Goal: Task Accomplishment & Management: Manage account settings

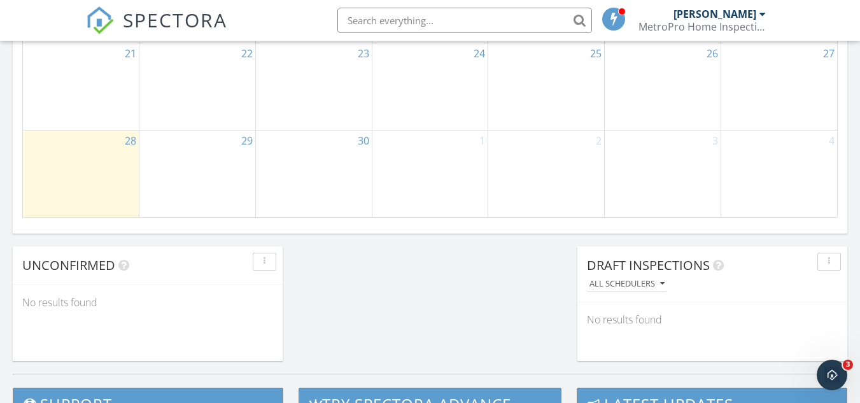
scroll to position [969, 0]
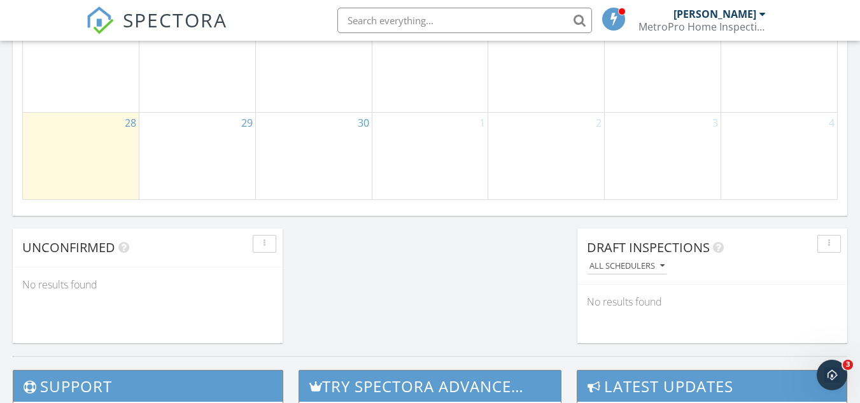
drag, startPoint x: 859, startPoint y: 291, endPoint x: 841, endPoint y: 359, distance: 70.6
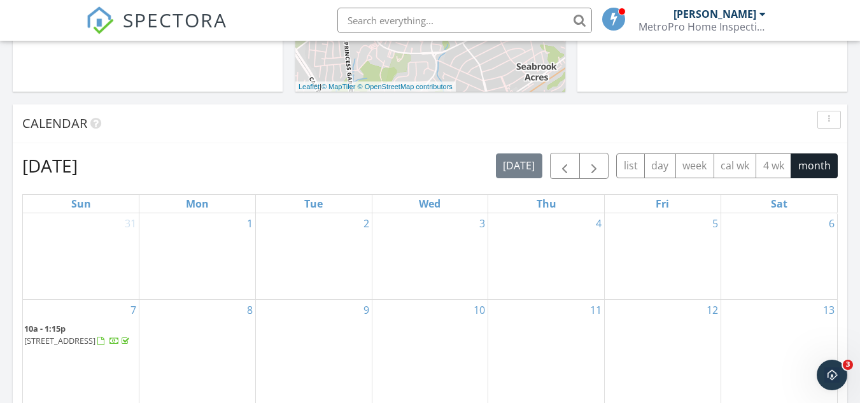
scroll to position [441, 0]
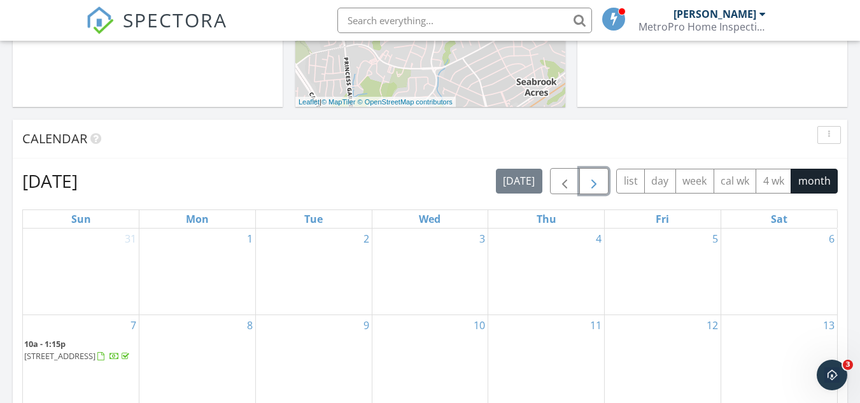
click at [601, 185] on span "button" at bounding box center [594, 181] width 15 height 15
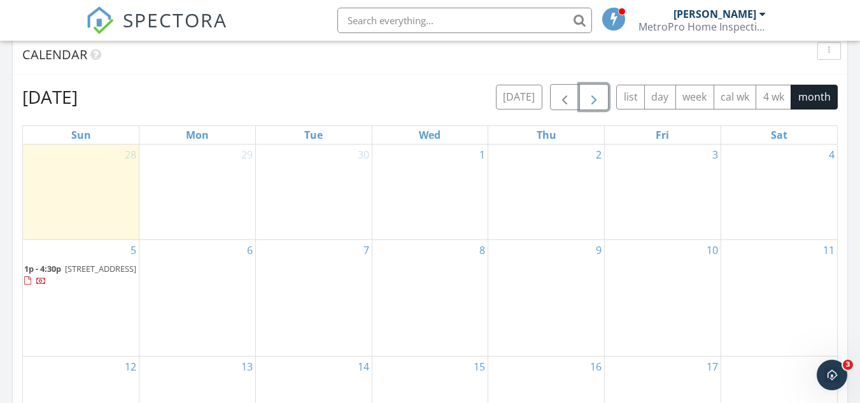
scroll to position [528, 0]
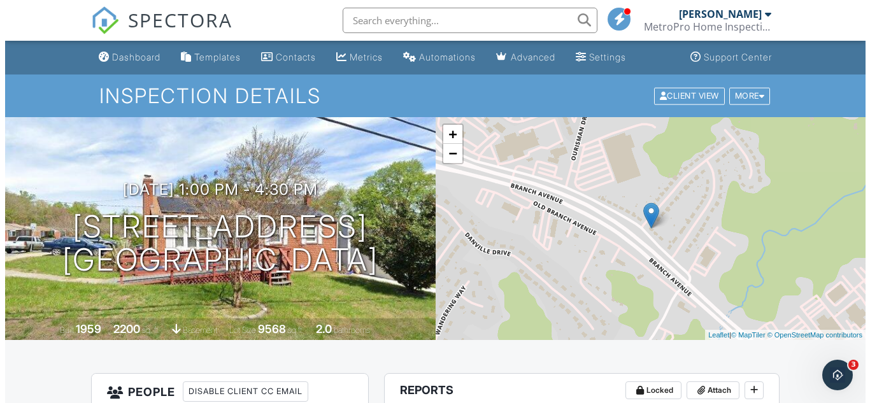
scroll to position [15, 0]
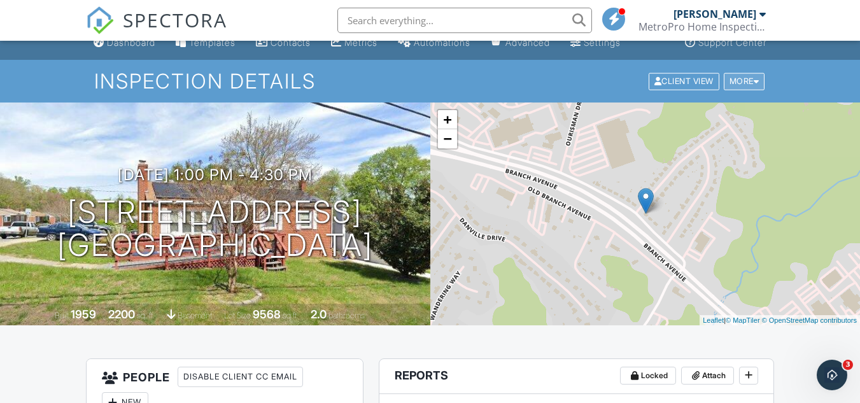
click at [758, 82] on div at bounding box center [757, 81] width 6 height 8
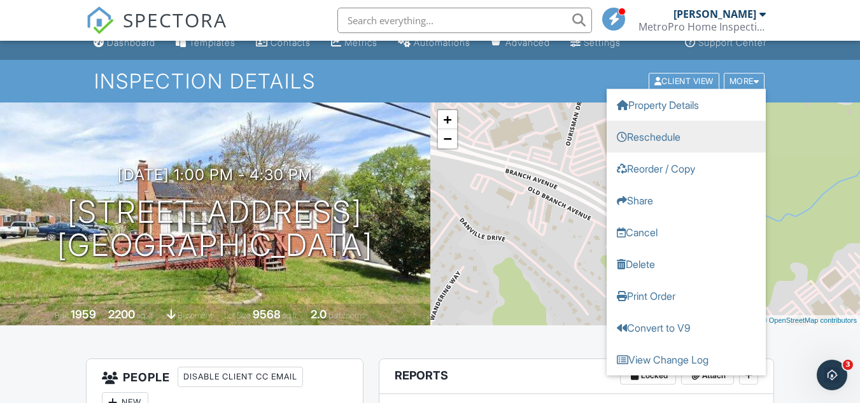
click at [667, 139] on link "Reschedule" at bounding box center [686, 136] width 159 height 32
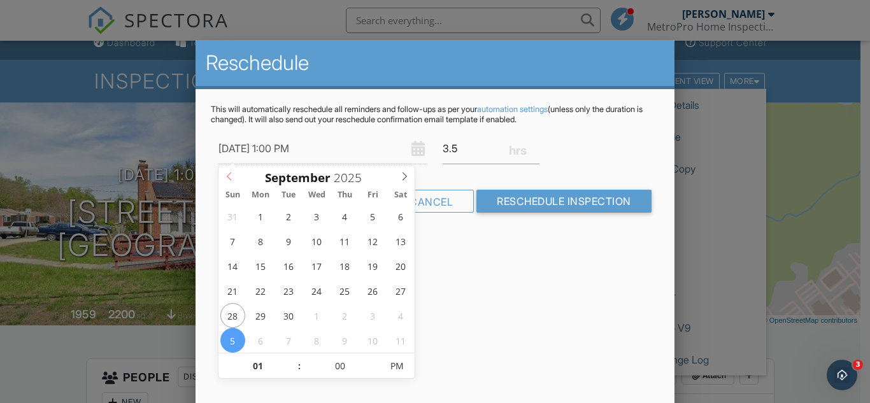
click at [229, 175] on icon at bounding box center [229, 176] width 9 height 9
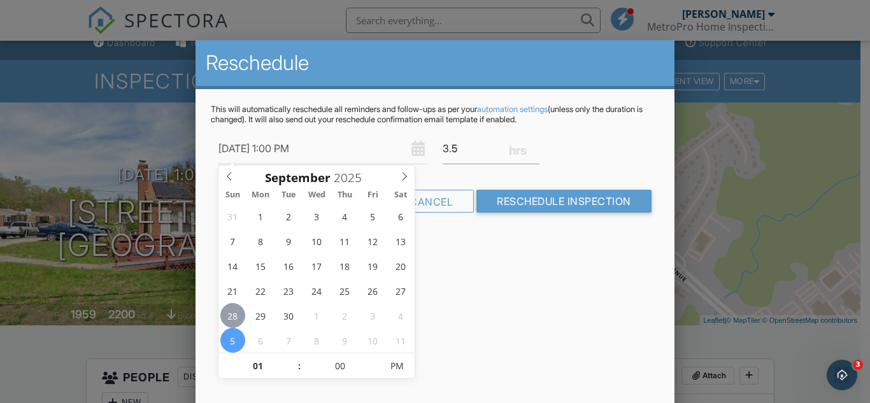
type input "[DATE] 1:00 PM"
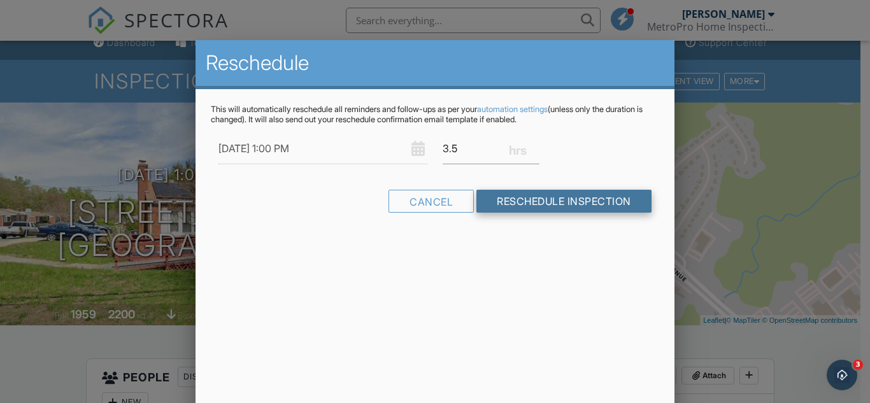
click at [538, 201] on input "Reschedule Inspection" at bounding box center [563, 201] width 175 height 23
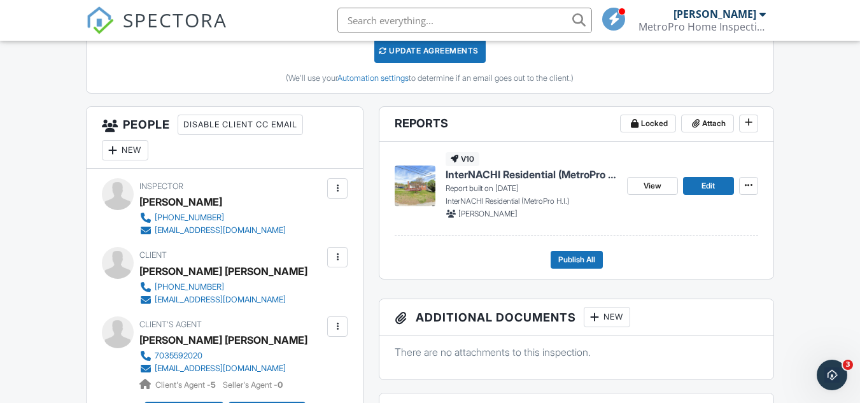
scroll to position [265, 0]
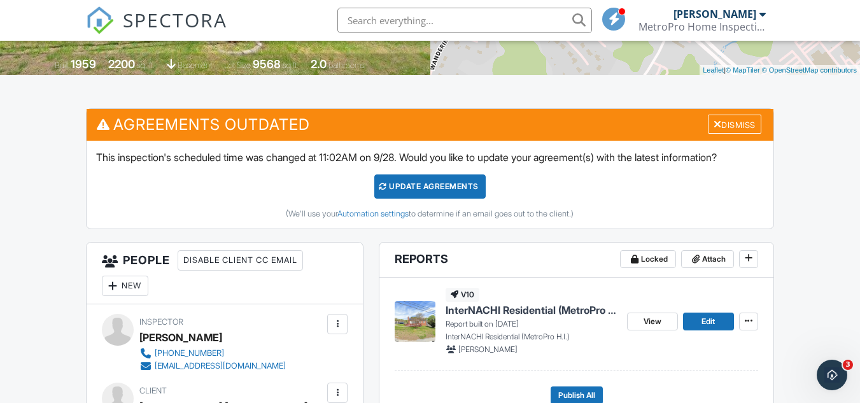
drag, startPoint x: 860, startPoint y: 103, endPoint x: 861, endPoint y: 125, distance: 22.3
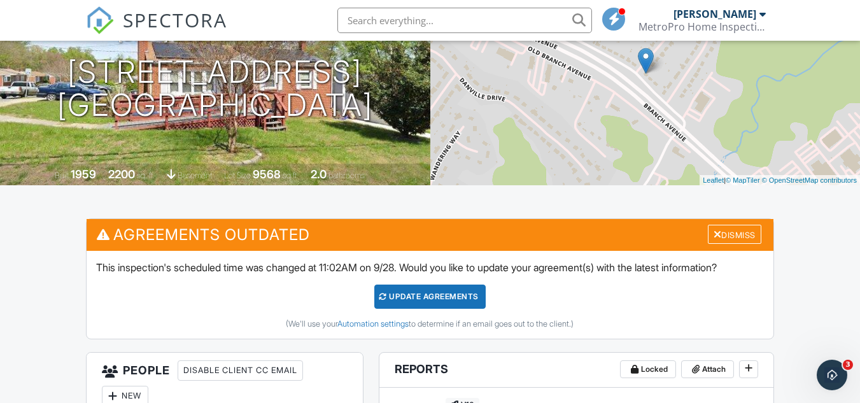
scroll to position [176, 0]
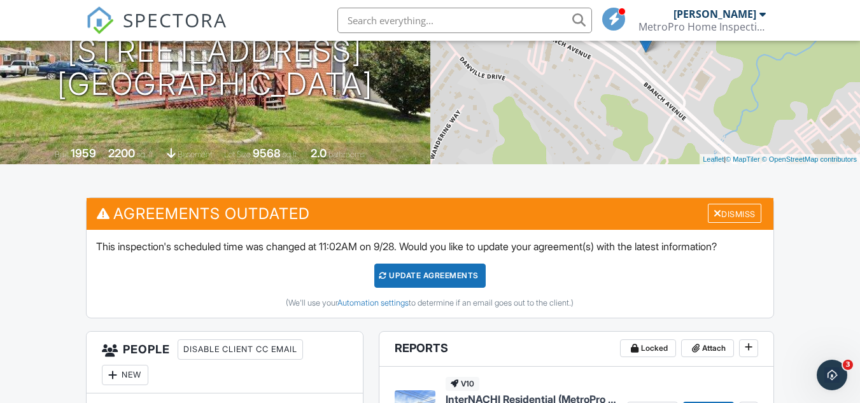
click at [424, 276] on div "Update Agreements" at bounding box center [429, 276] width 111 height 24
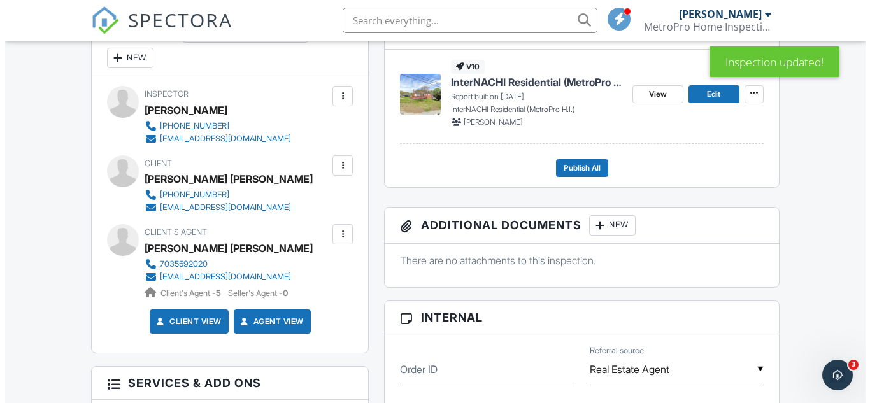
scroll to position [382, 0]
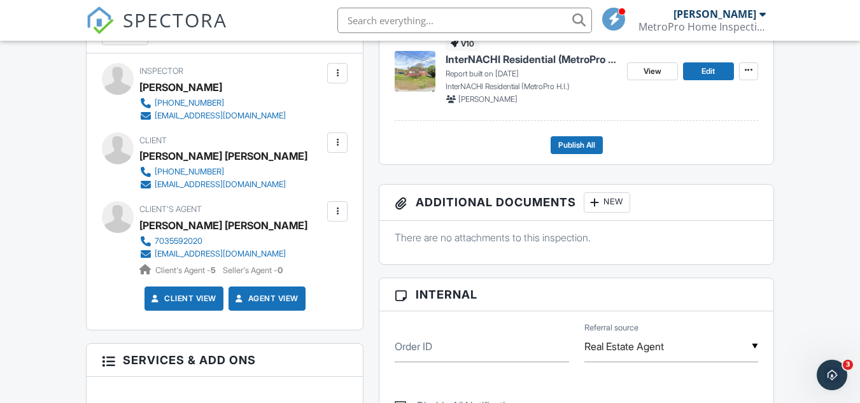
click at [336, 140] on div at bounding box center [337, 142] width 13 height 13
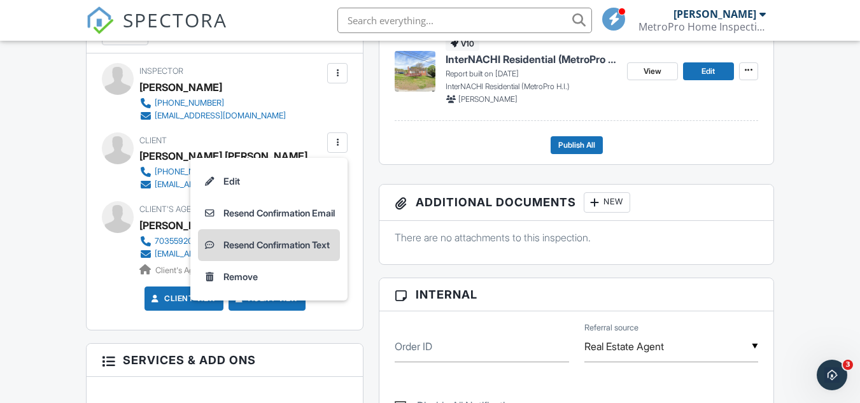
click at [278, 243] on li "Resend Confirmation Text" at bounding box center [269, 245] width 142 height 32
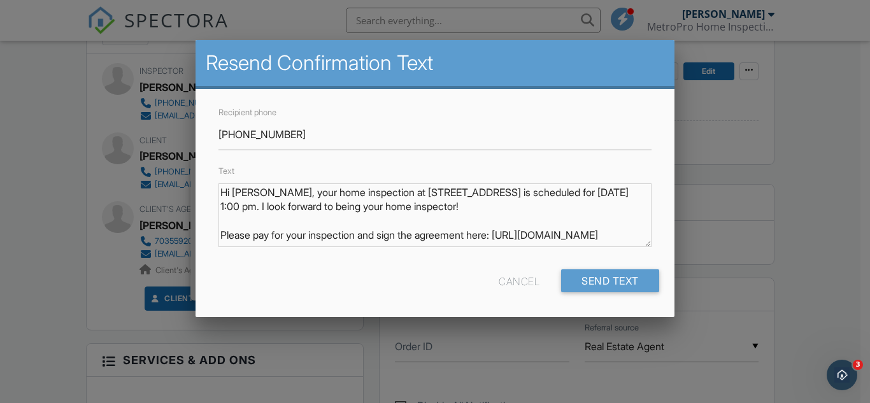
scroll to position [0, 0]
click at [600, 273] on input "Send Text" at bounding box center [610, 280] width 98 height 23
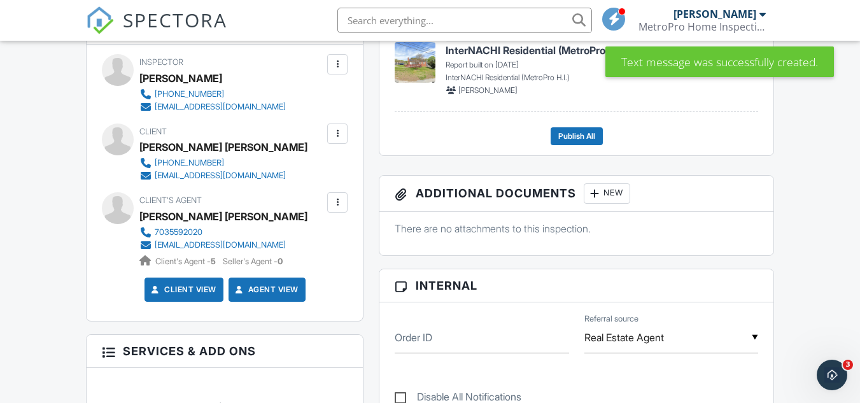
click at [338, 200] on div at bounding box center [337, 202] width 13 height 13
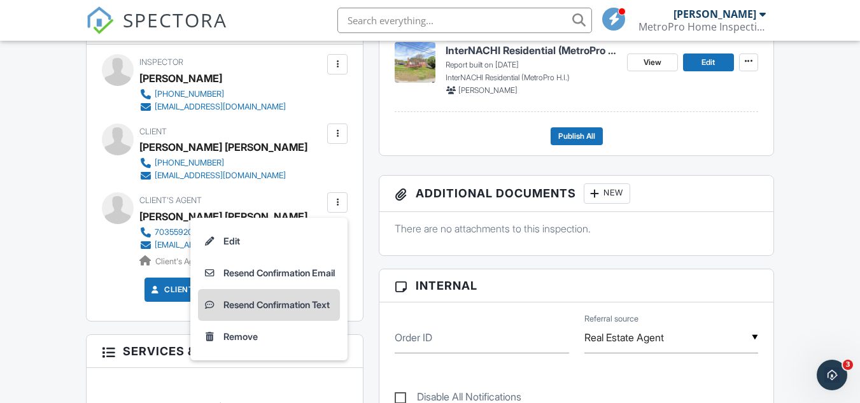
click at [259, 302] on li "Resend Confirmation Text" at bounding box center [269, 305] width 142 height 32
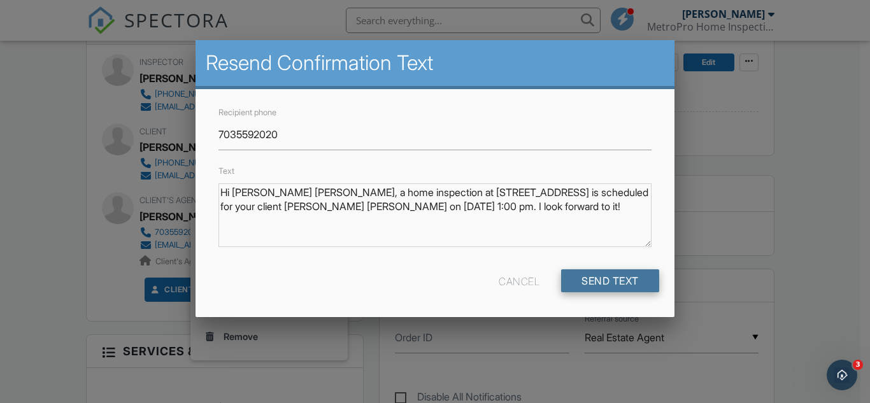
click at [625, 283] on input "Send Text" at bounding box center [610, 280] width 98 height 23
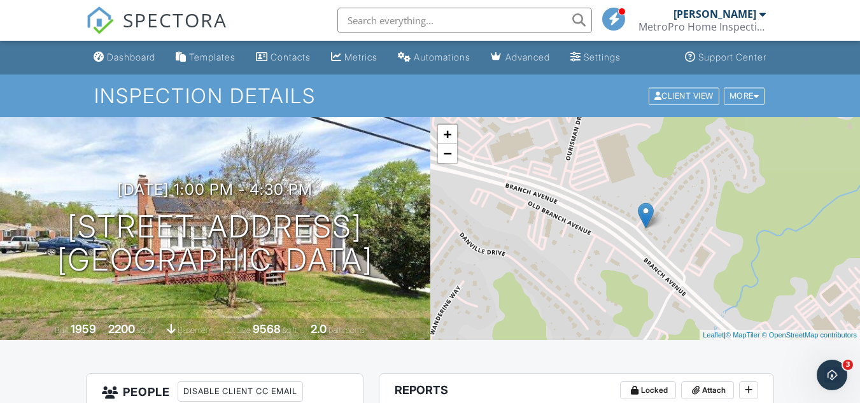
click at [765, 10] on div at bounding box center [763, 14] width 6 height 10
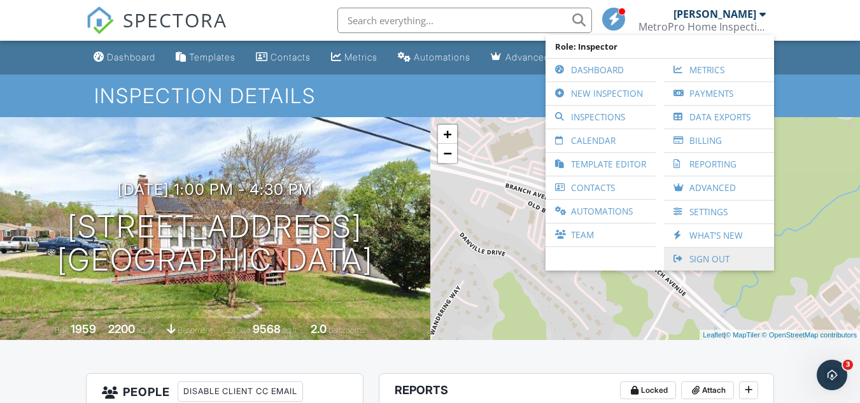
click at [713, 256] on link "Sign Out" at bounding box center [719, 259] width 97 height 23
